Goal: Check status: Check status

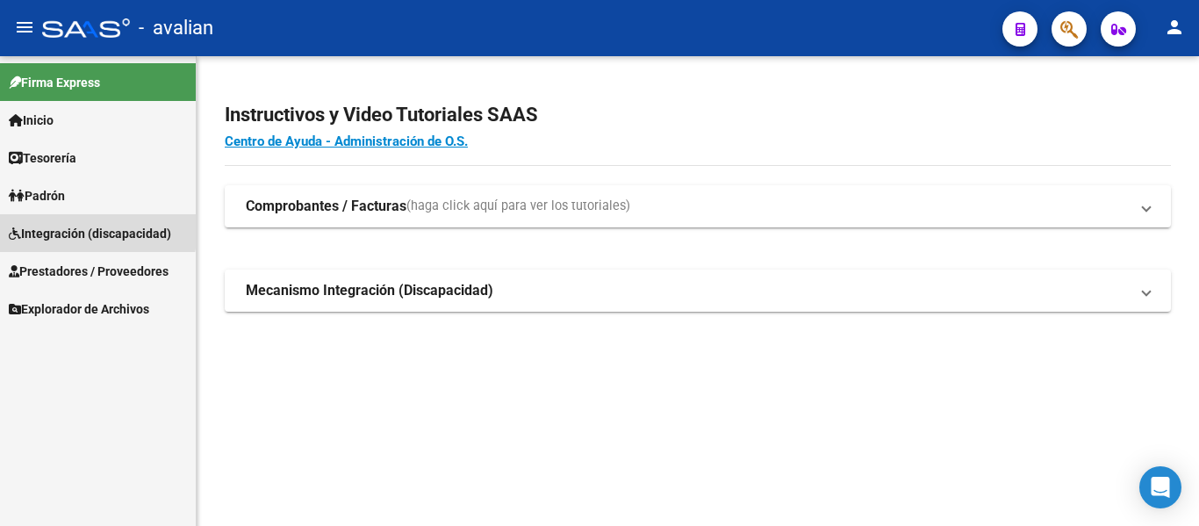
click at [46, 226] on span "Integración (discapacidad)" at bounding box center [90, 233] width 162 height 19
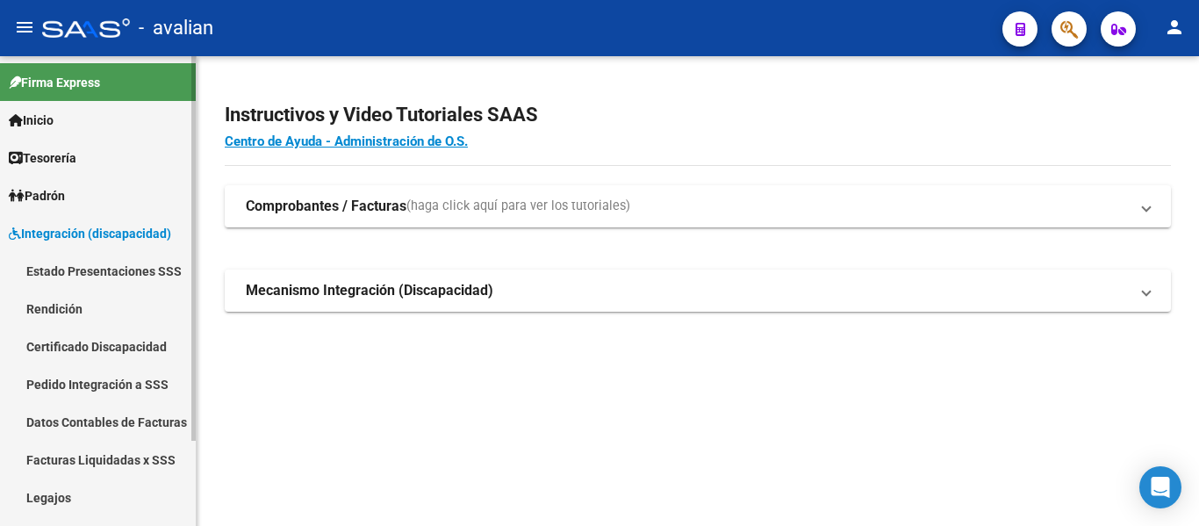
scroll to position [88, 0]
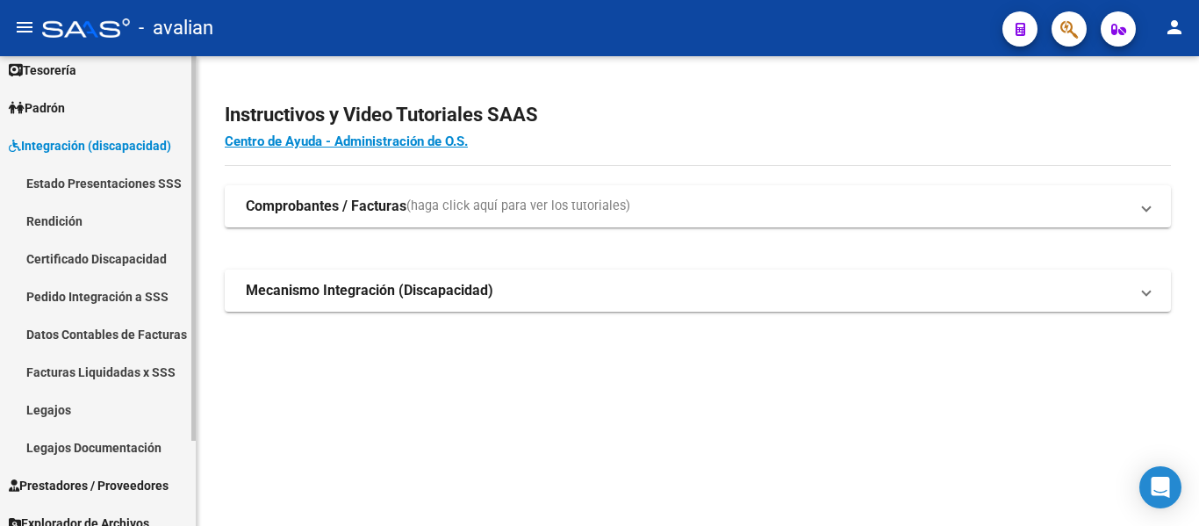
click at [63, 404] on link "Legajos" at bounding box center [98, 409] width 196 height 38
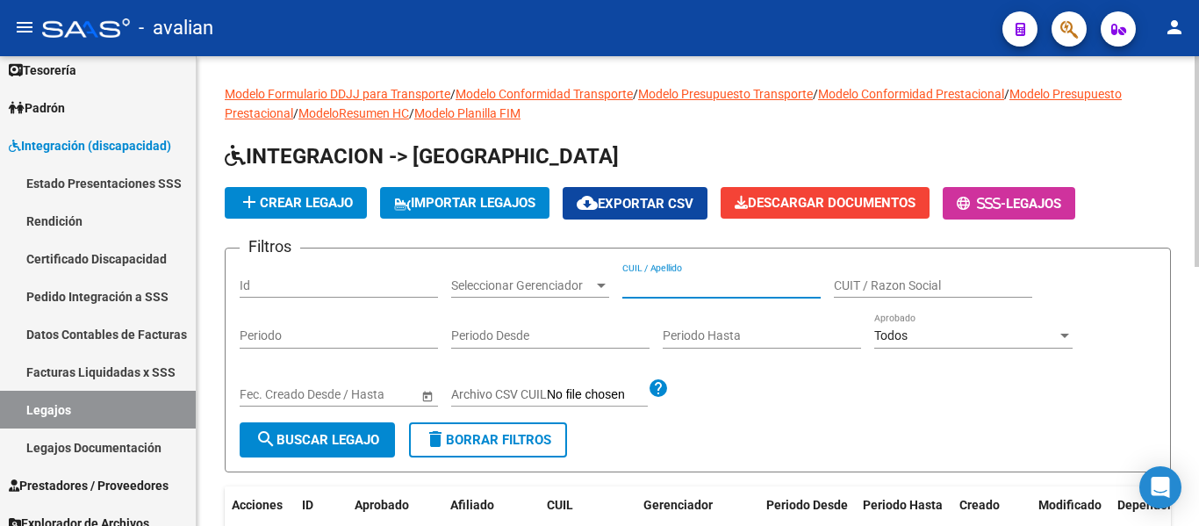
click at [654, 283] on input "CUIL / Apellido" at bounding box center [721, 285] width 198 height 15
paste input "20548468273"
click at [655, 283] on input "20548468273" at bounding box center [721, 285] width 198 height 15
type input "20548468273"
click at [340, 439] on span "search Buscar Legajo" at bounding box center [317, 440] width 124 height 16
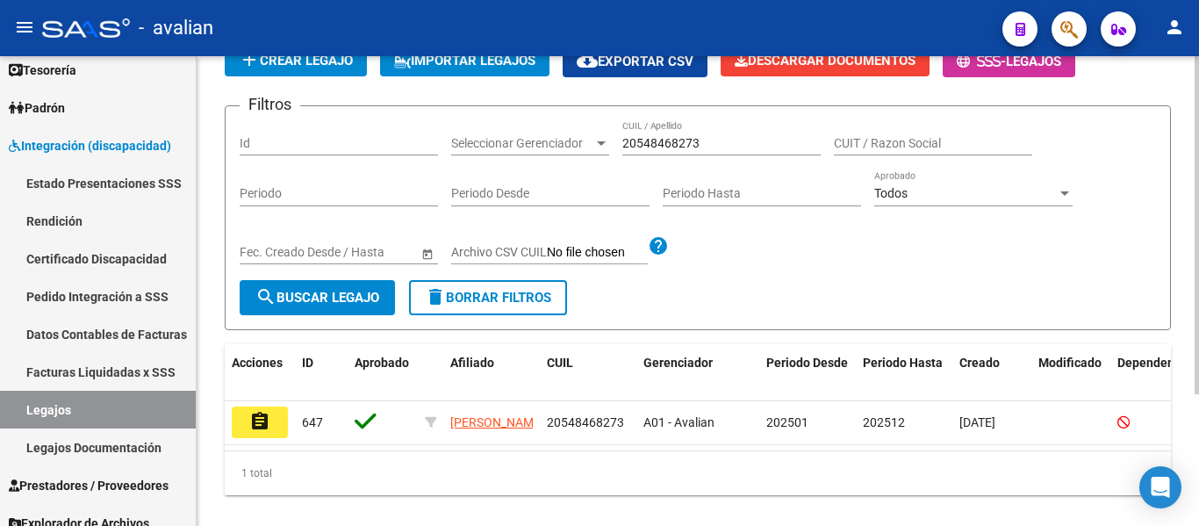
scroll to position [183, 0]
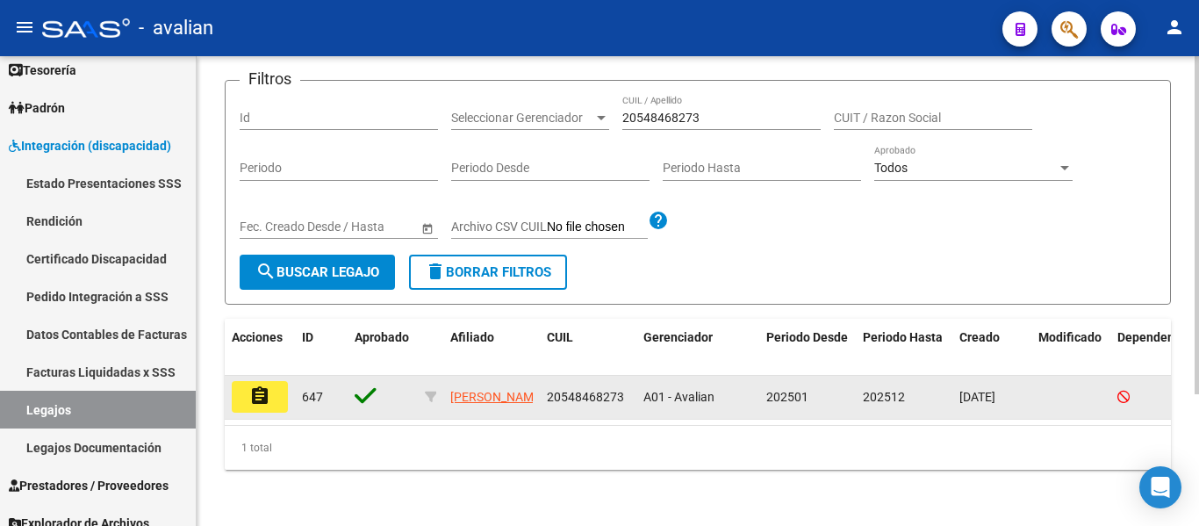
click at [263, 385] on mat-icon "assignment" at bounding box center [259, 395] width 21 height 21
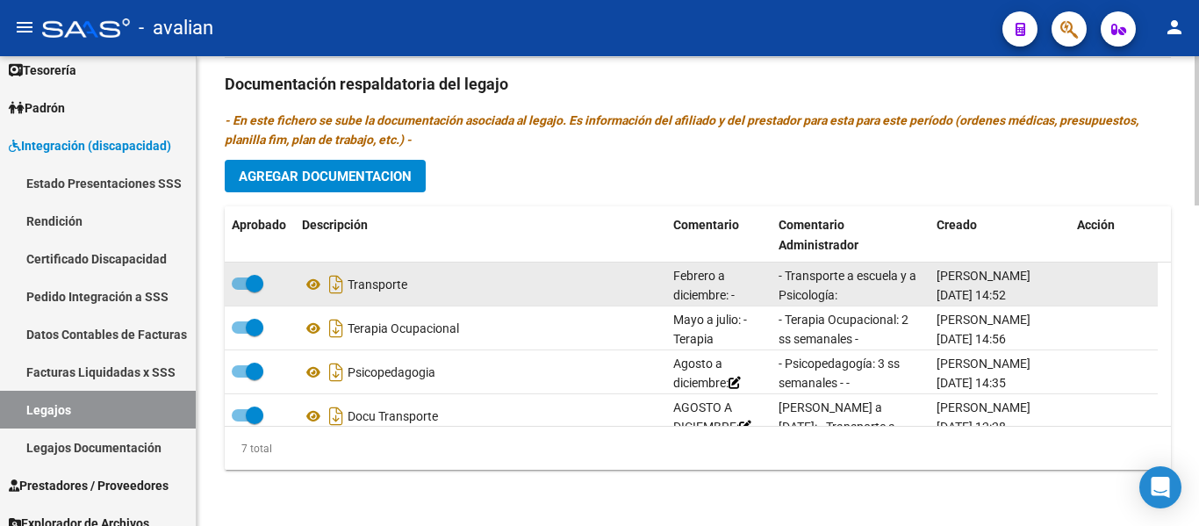
scroll to position [150, 0]
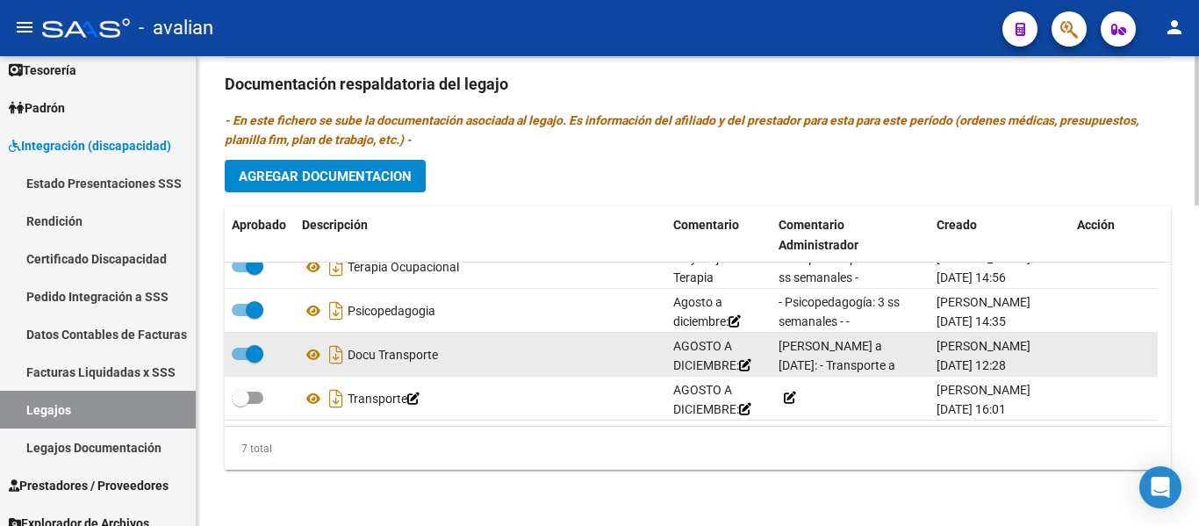
click at [375, 353] on div "Docu Transporte" at bounding box center [480, 354] width 357 height 28
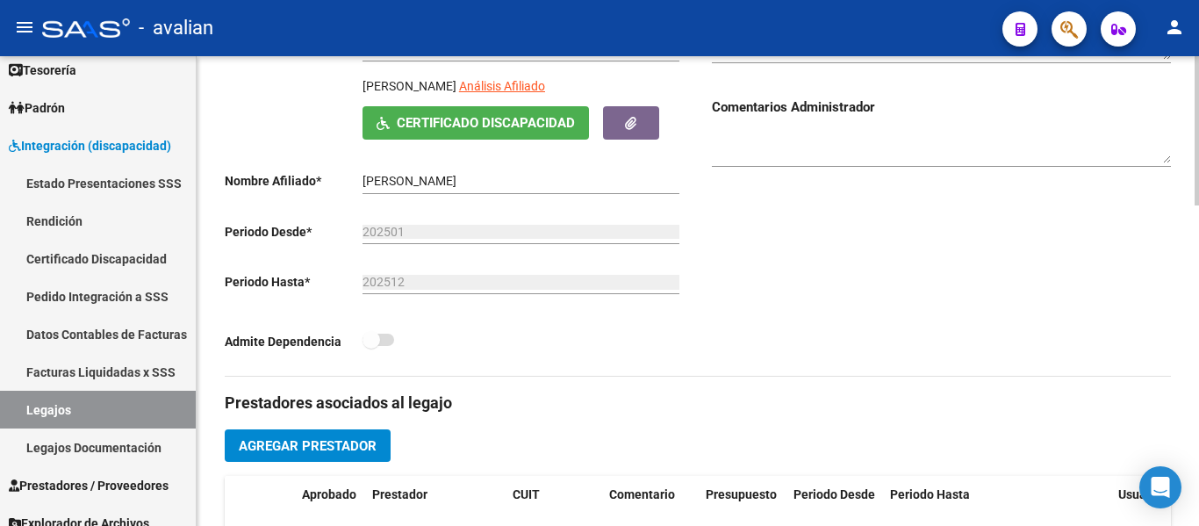
scroll to position [131, 0]
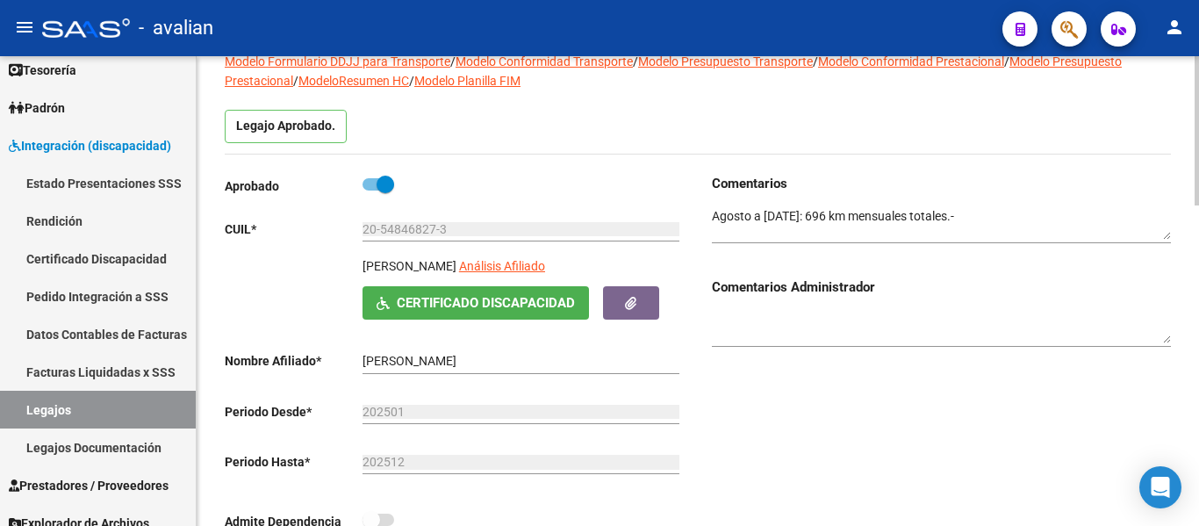
drag, startPoint x: 361, startPoint y: 262, endPoint x: 529, endPoint y: 277, distance: 169.1
click at [529, 277] on div "[PERSON_NAME] Análisis Afiliado Certificado Discapacidad [PERSON_NAME]" at bounding box center [454, 287] width 459 height 62
copy p "[PERSON_NAME]"
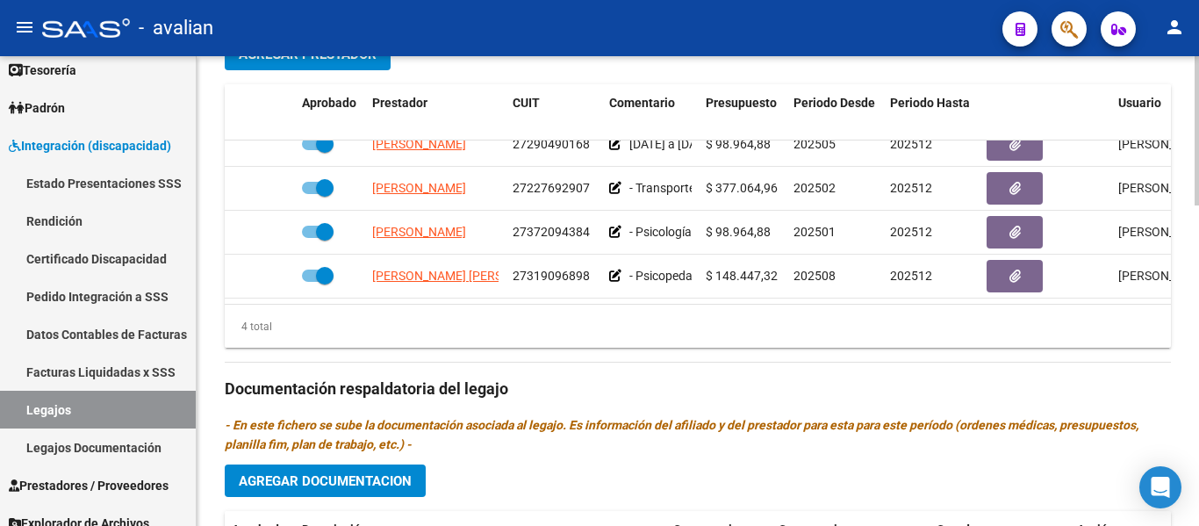
scroll to position [0, 0]
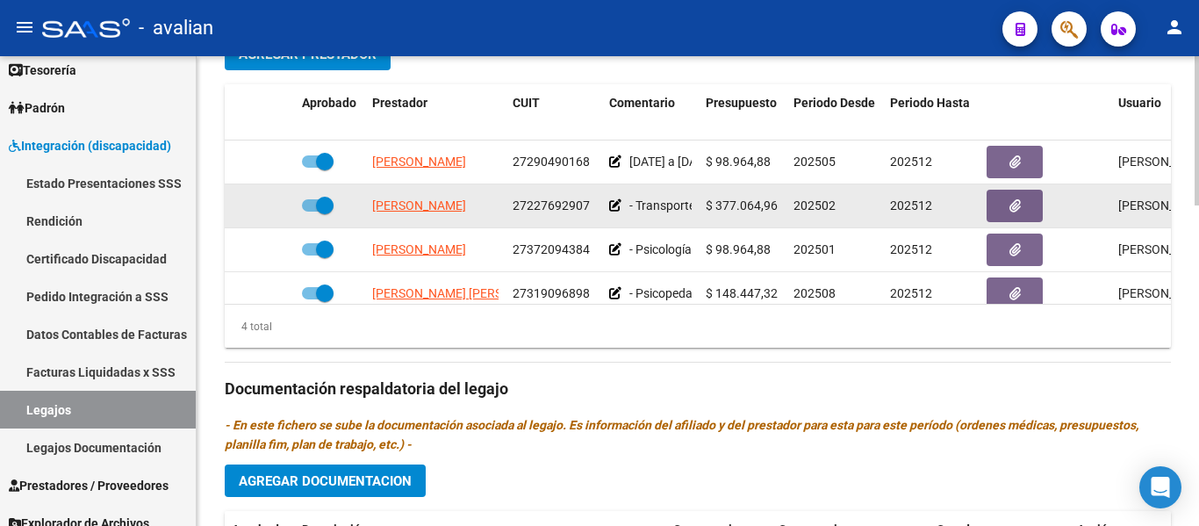
click at [619, 201] on icon at bounding box center [615, 205] width 12 height 12
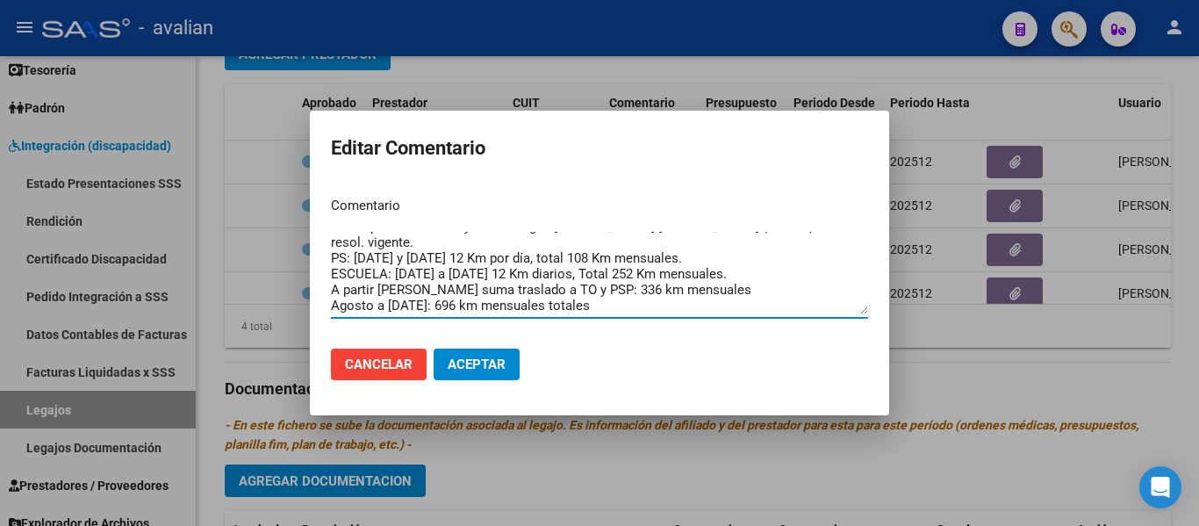
scroll to position [16, 0]
drag, startPoint x: 655, startPoint y: 307, endPoint x: 338, endPoint y: 315, distance: 317.7
click at [319, 312] on mat-dialog-content "Comentario - Transporte a escuela y a Psicología: [PERSON_NAME] [PERSON_NAME] (…" at bounding box center [599, 259] width 579 height 152
click at [399, 368] on span "Cancelar" at bounding box center [379, 364] width 68 height 16
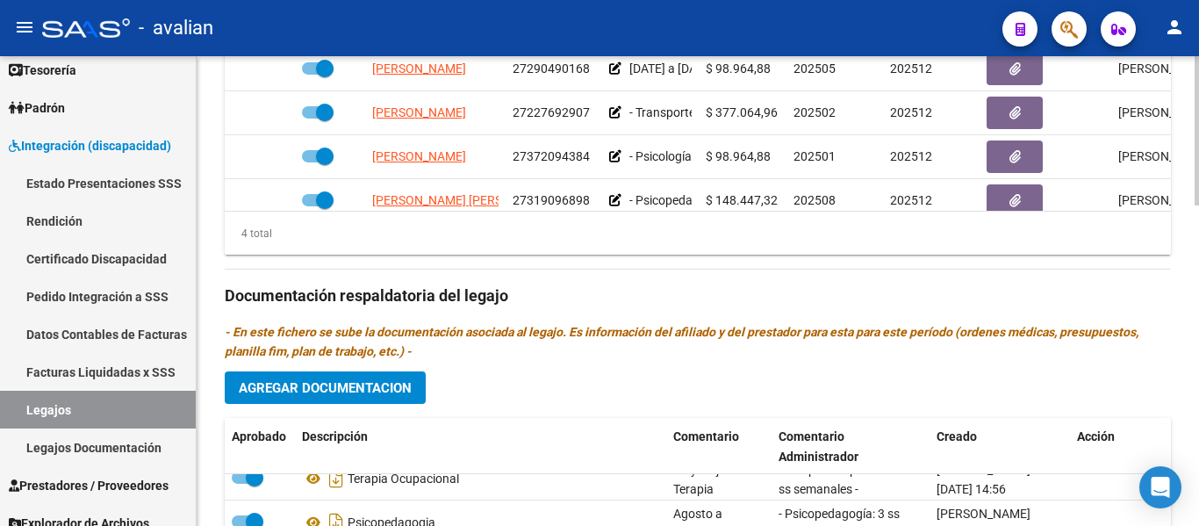
scroll to position [1008, 0]
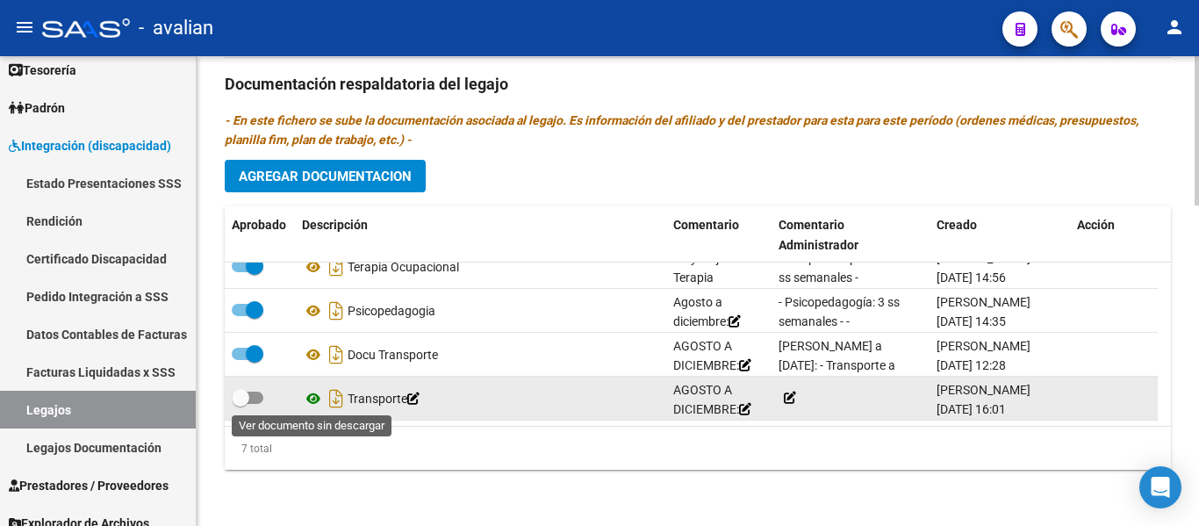
click at [309, 397] on icon at bounding box center [313, 398] width 23 height 21
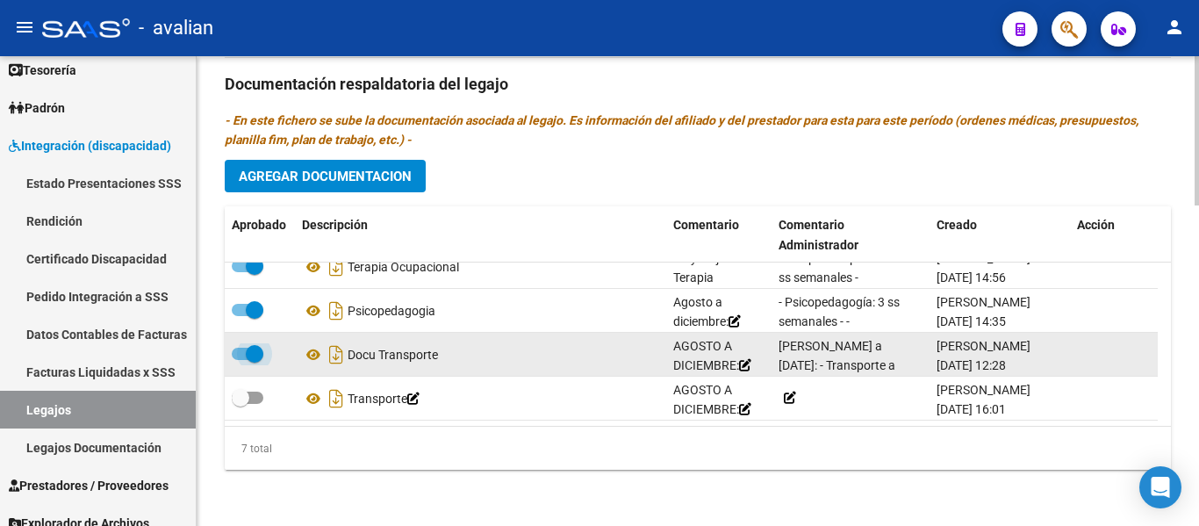
click at [236, 354] on span at bounding box center [248, 353] width 32 height 12
click at [240, 360] on input "checkbox" at bounding box center [240, 360] width 1 height 1
checkbox input "false"
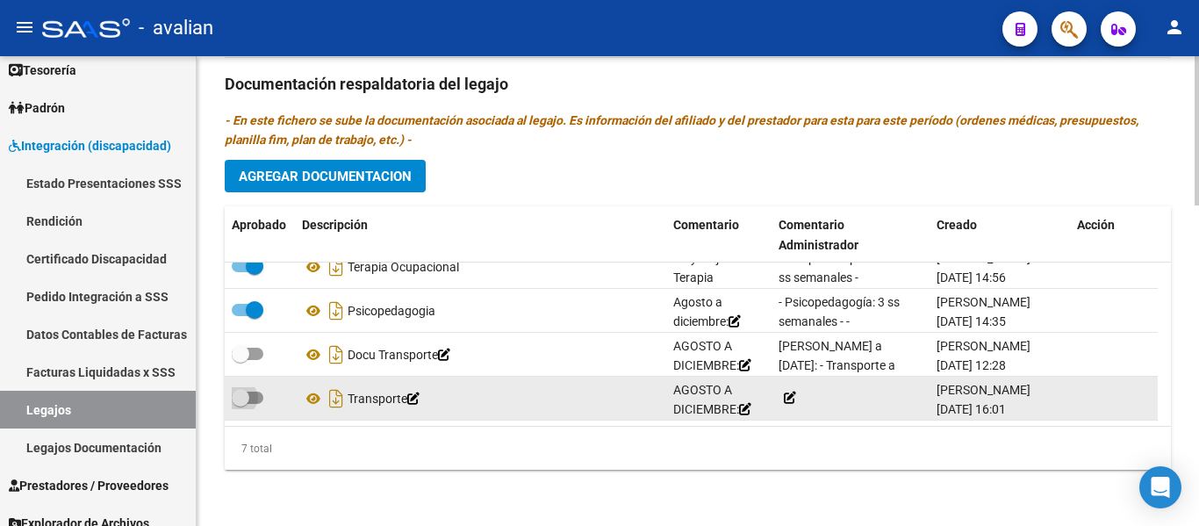
click at [259, 400] on span at bounding box center [248, 397] width 32 height 12
click at [240, 404] on input "checkbox" at bounding box center [240, 404] width 1 height 1
checkbox input "true"
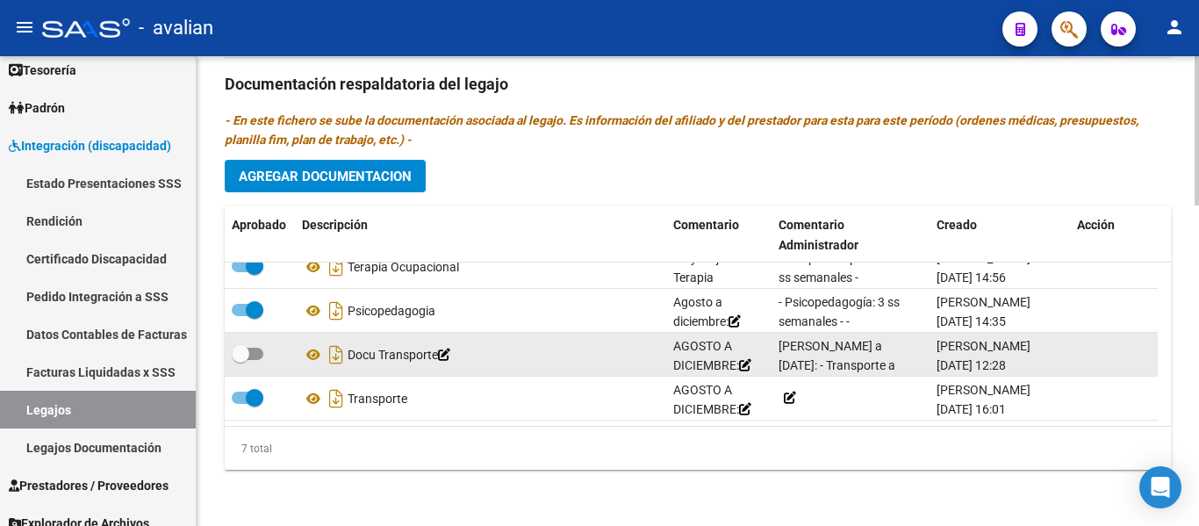
click at [376, 351] on div "Docu Transporte" at bounding box center [480, 354] width 357 height 28
click at [450, 354] on icon at bounding box center [444, 354] width 12 height 12
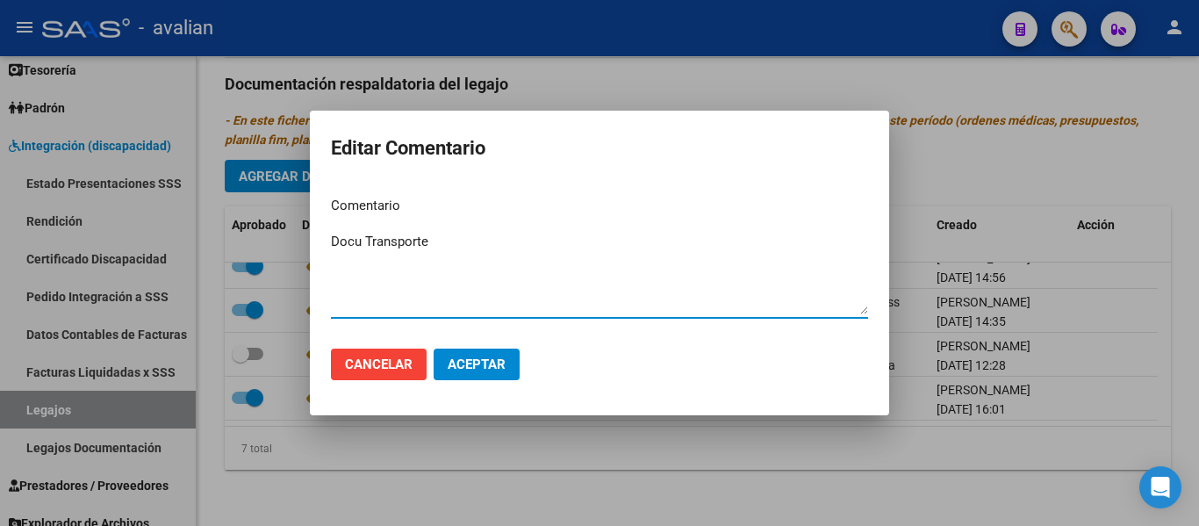
click at [361, 364] on span "Cancelar" at bounding box center [379, 364] width 68 height 16
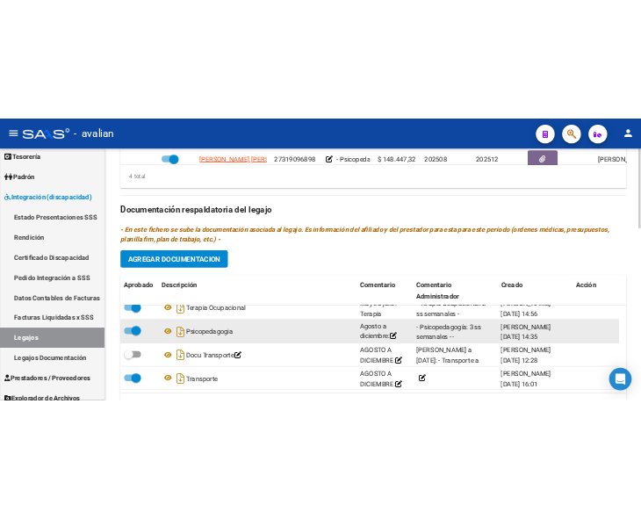
scroll to position [3, 0]
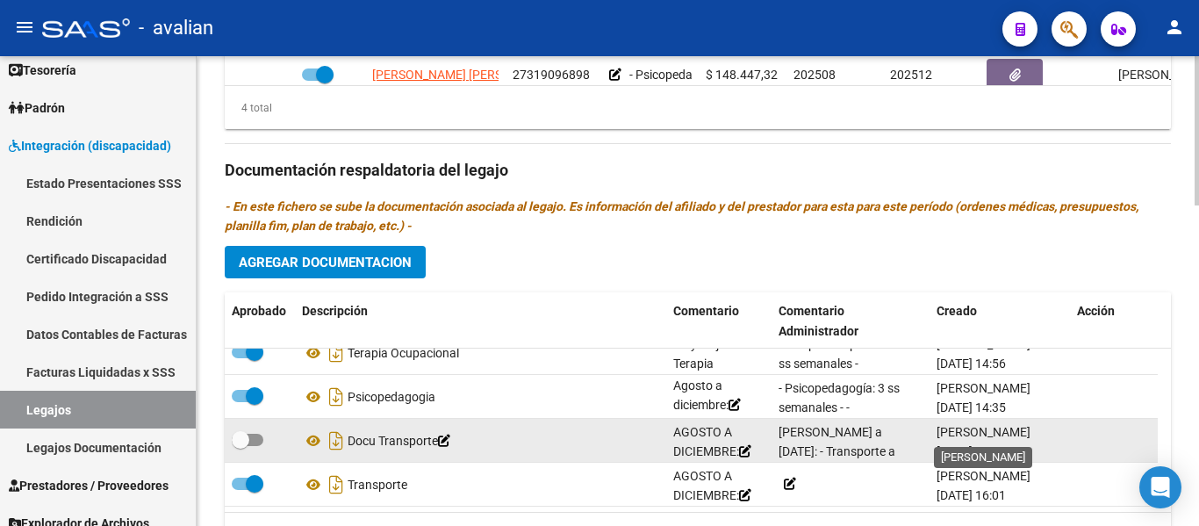
click at [1030, 430] on span "[PERSON_NAME]" at bounding box center [983, 432] width 94 height 14
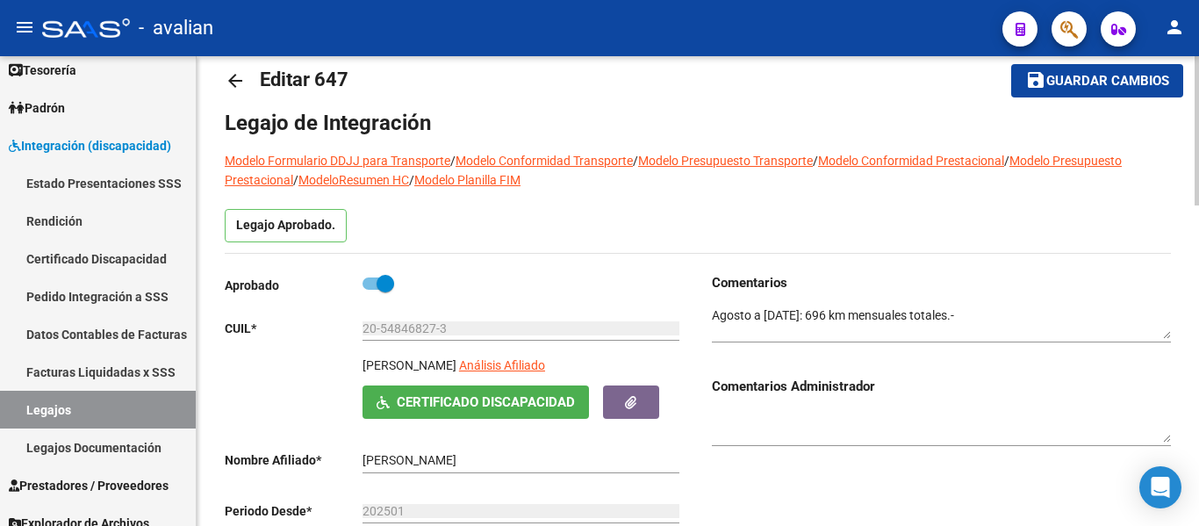
scroll to position [0, 0]
